Goal: Communication & Community: Ask a question

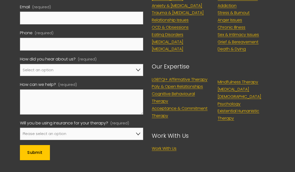
scroll to position [1638, 0]
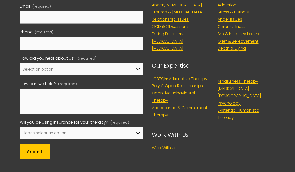
select select "No, I won't be using insurance"
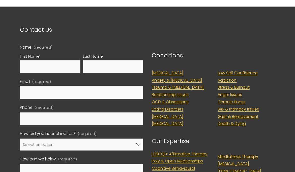
scroll to position [1563, 0]
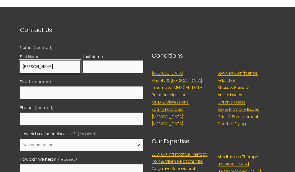
type input "Martha"
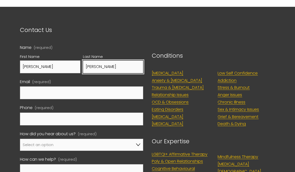
type input "Turner"
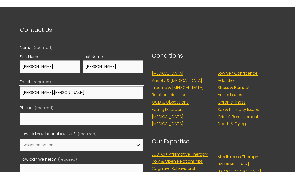
type input "martha.turner.home@gmail.com"
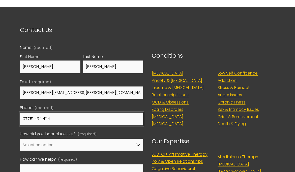
type input "07751 434 424"
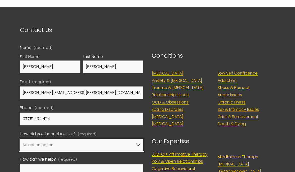
select select "Other"
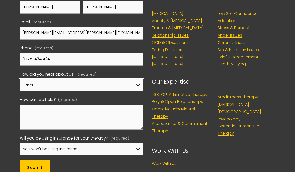
scroll to position [1622, 0]
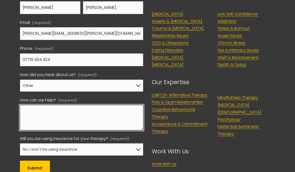
click at [53, 105] on textarea "How can we help? (required)" at bounding box center [81, 117] width 123 height 25
type textarea "W"
drag, startPoint x: 122, startPoint y: 99, endPoint x: 16, endPoint y: 99, distance: 106.1
click at [16, 99] on div "Name (required) First Name Martha Last Name Turner Email (required) martha.turn…" at bounding box center [82, 81] width 132 height 200
paste textarea "We are parents of a 10-year-old trans boy whose distress and gender dysphoria i…"
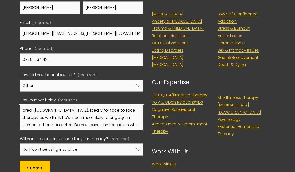
scroll to position [26, 0]
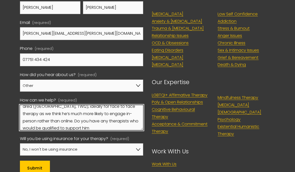
drag, startPoint x: 23, startPoint y: 114, endPoint x: 40, endPoint y: 114, distance: 16.6
click at [40, 114] on textarea "We are parents of a 10-year-old trans boy whose distress and gender dysphoria i…" at bounding box center [81, 117] width 123 height 25
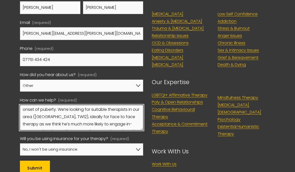
scroll to position [17, 0]
click at [58, 105] on textarea "We are parents of a 10-year-old trans boy whose distress and gender dysphoria i…" at bounding box center [81, 117] width 123 height 25
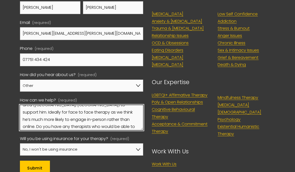
scroll to position [28, 0]
drag, startPoint x: 82, startPoint y: 113, endPoint x: 24, endPoint y: 113, distance: 58.0
click at [24, 113] on textarea "We are parents of a 10-year-old trans boy whose distress and gender dysphoria i…" at bounding box center [81, 117] width 123 height 25
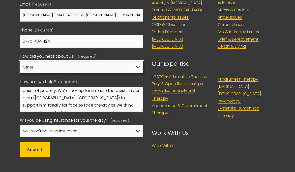
scroll to position [15, 0]
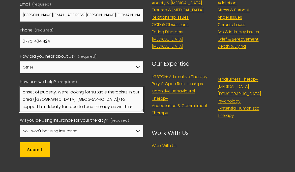
drag, startPoint x: 113, startPoint y: 80, endPoint x: 133, endPoint y: 81, distance: 20.2
click at [133, 87] on textarea "We are parents of a 10-year-old trans boy whose distress and gender dysphoria i…" at bounding box center [81, 99] width 123 height 25
click at [105, 87] on textarea "We are parents of a 10-year-old trans boy whose distress and gender dysphoria i…" at bounding box center [81, 99] width 123 height 25
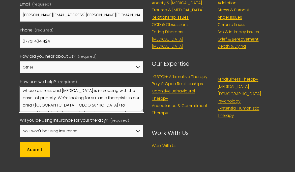
click at [110, 87] on textarea "We are parents of a 10-year-old trans boy whose distress and gender dysphoria i…" at bounding box center [81, 99] width 123 height 25
click at [74, 87] on textarea "We are parents of a 10-year-old trans boy whose distress and gender dysphoria i…" at bounding box center [81, 99] width 123 height 25
drag, startPoint x: 44, startPoint y: 92, endPoint x: 26, endPoint y: 92, distance: 17.9
click at [26, 92] on textarea "We are parents of a 10-year-old trans boy whose distress and gender dysphoria i…" at bounding box center [81, 99] width 123 height 25
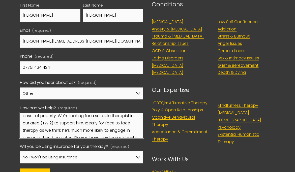
scroll to position [15, 0]
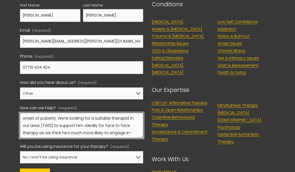
click at [117, 113] on textarea "We are parents of a 10-year-old trans boy whose distress and gender dysphoria i…" at bounding box center [81, 125] width 123 height 25
type textarea "We are parents of a 10-year-old trans boy whose distress and gender dysphoria i…"
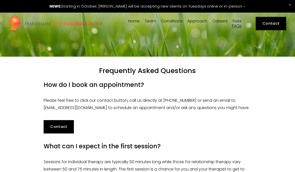
click at [0, 0] on span "[PERSON_NAME]" at bounding box center [0, 0] width 0 height 0
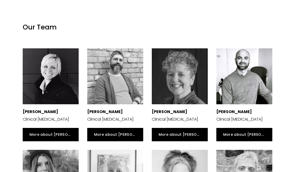
scroll to position [697, 0]
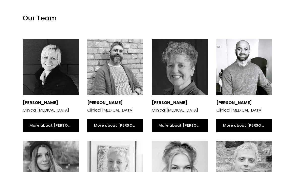
click at [184, 47] on div at bounding box center [180, 67] width 56 height 56
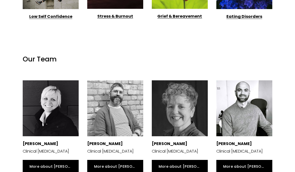
scroll to position [641, 0]
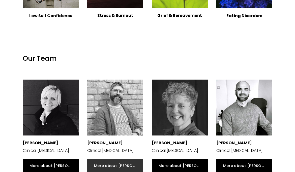
click at [100, 164] on link "More about Nicolas" at bounding box center [115, 165] width 56 height 13
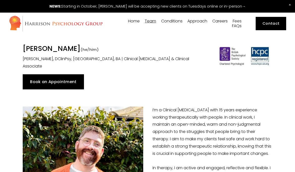
click at [0, 0] on span "[PERSON_NAME]" at bounding box center [0, 0] width 0 height 0
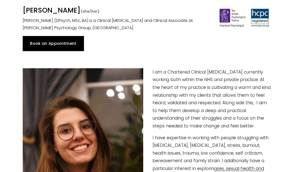
scroll to position [11, 0]
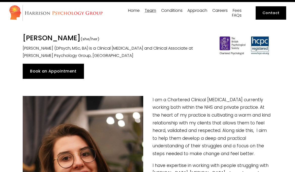
click at [0, 0] on span "[PERSON_NAME]" at bounding box center [0, 0] width 0 height 0
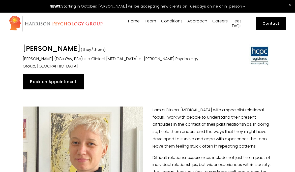
click at [0, 0] on span "Dr [PERSON_NAME]" at bounding box center [0, 0] width 0 height 0
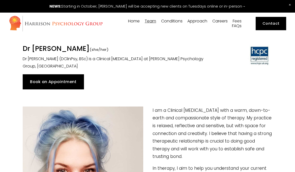
click at [0, 0] on span "[PERSON_NAME]" at bounding box center [0, 0] width 0 height 0
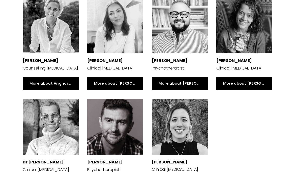
scroll to position [894, 0]
